Goal: Navigation & Orientation: Find specific page/section

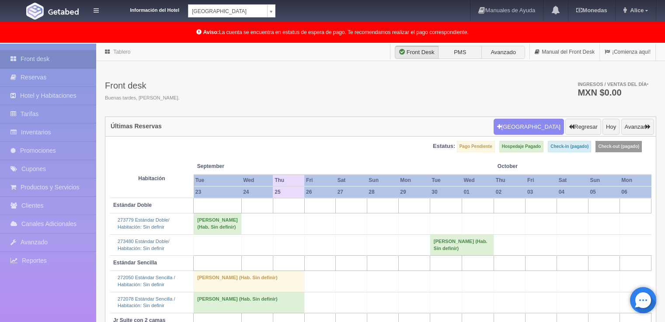
scroll to position [99, 0]
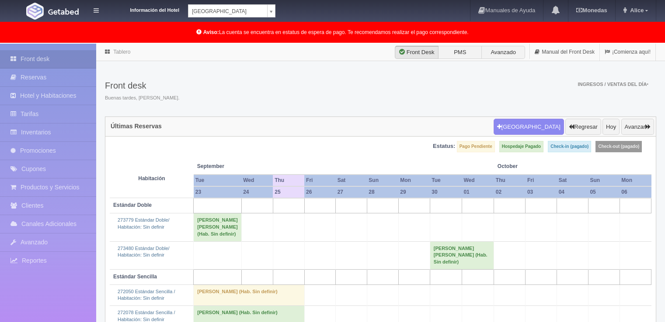
scroll to position [98, 0]
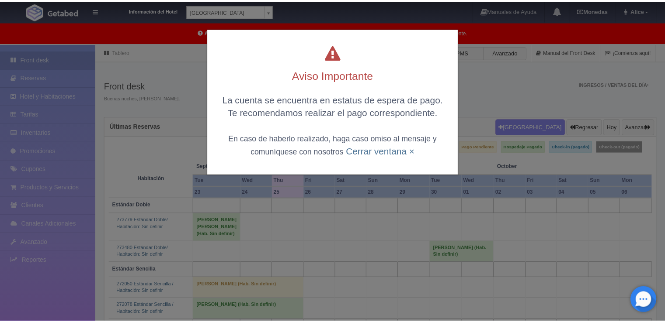
scroll to position [97, 0]
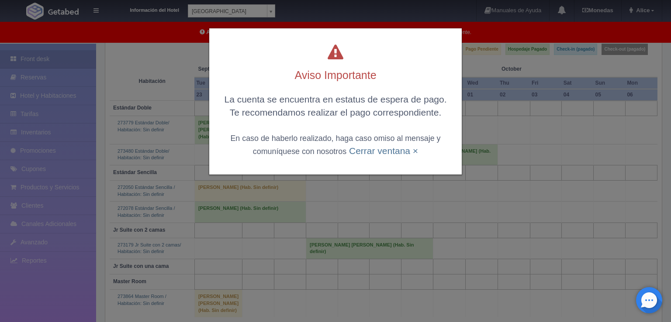
click at [368, 156] on div "La cuenta se encuentra en estatus de espera de pago. Te recomendamos realizar e…" at bounding box center [335, 125] width 235 height 64
click at [372, 155] on link "Cerrar ventana ×" at bounding box center [383, 151] width 69 height 10
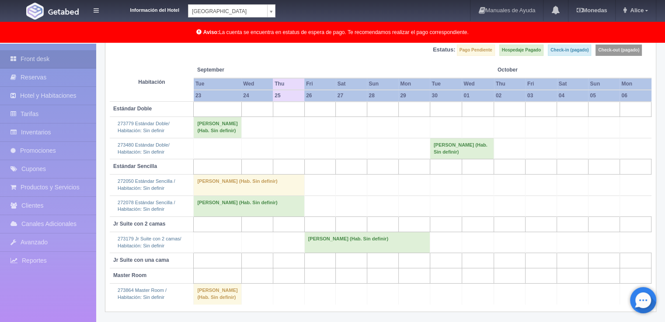
scroll to position [97, 0]
click at [7, 244] on link "Avanzado" at bounding box center [48, 243] width 96 height 18
